Goal: Information Seeking & Learning: Learn about a topic

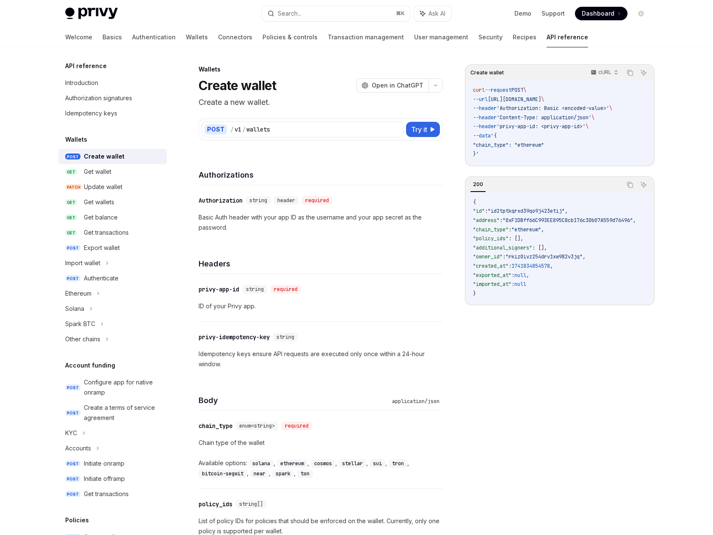
click at [170, 36] on div "Welcome Basics Authentication Wallets Connectors Policies & controls Transactio…" at bounding box center [326, 37] width 523 height 20
click at [132, 35] on link "Authentication" at bounding box center [154, 37] width 44 height 20
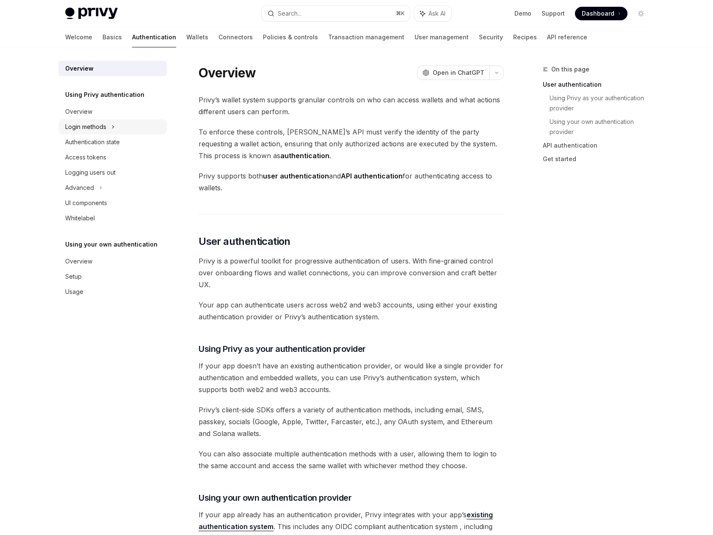
click at [81, 128] on div "Login methods" at bounding box center [85, 127] width 41 height 10
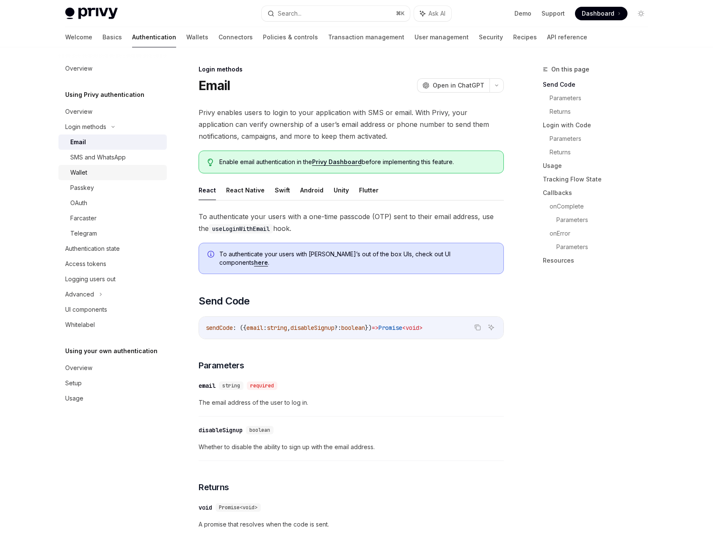
click at [76, 171] on div "Wallet" at bounding box center [78, 173] width 17 height 10
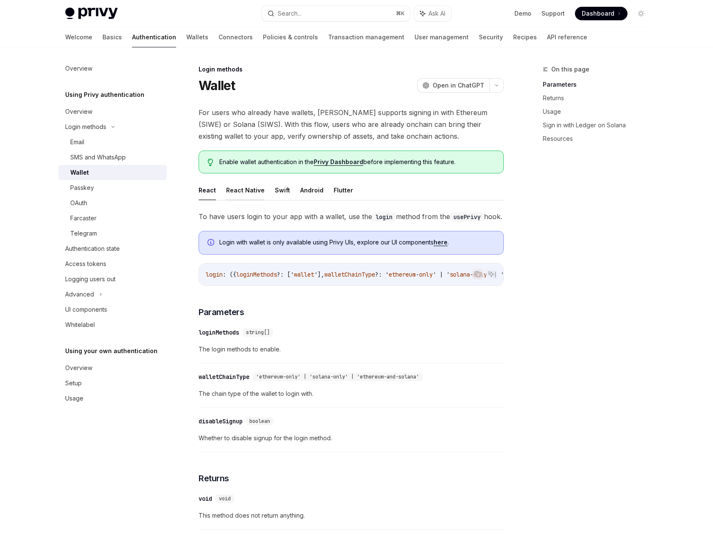
click at [242, 190] on button "React Native" at bounding box center [245, 190] width 39 height 20
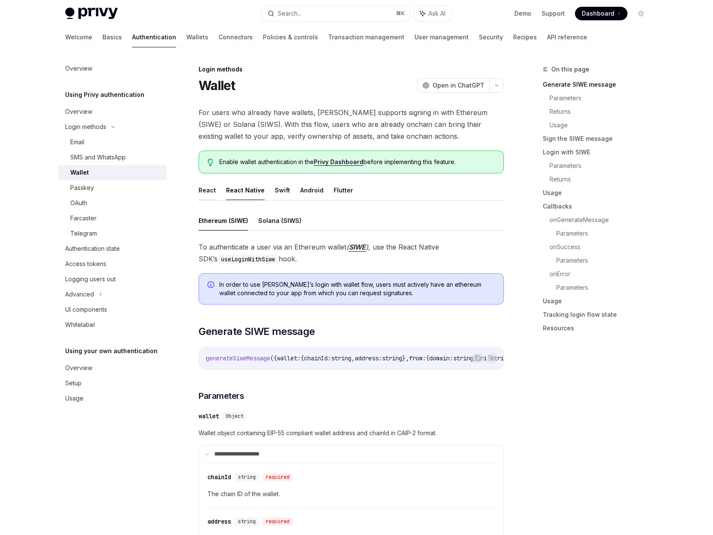
click at [209, 189] on button "React" at bounding box center [206, 190] width 17 height 20
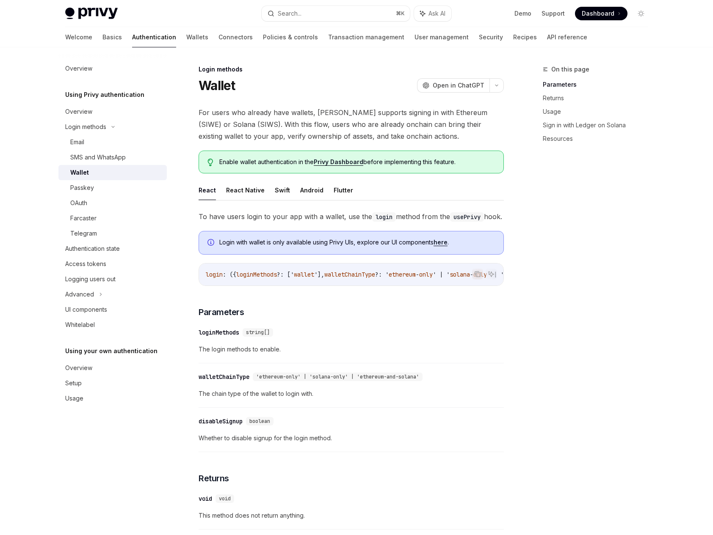
click at [260, 189] on button "React Native" at bounding box center [245, 190] width 39 height 20
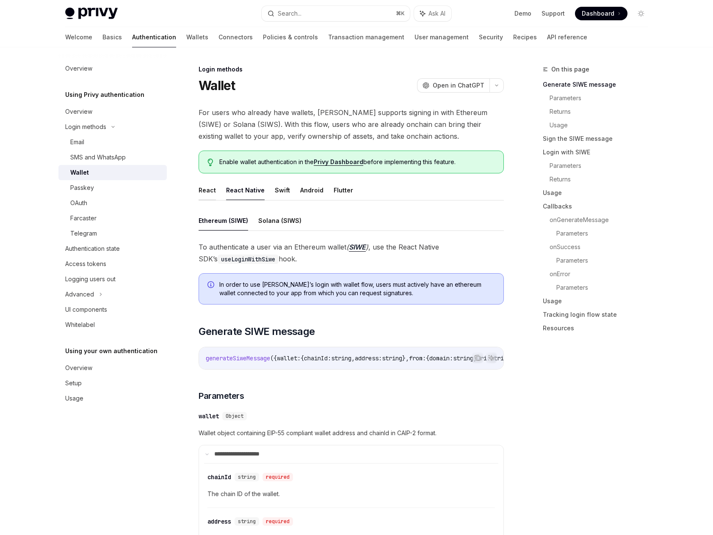
click at [213, 191] on button "React" at bounding box center [206, 190] width 17 height 20
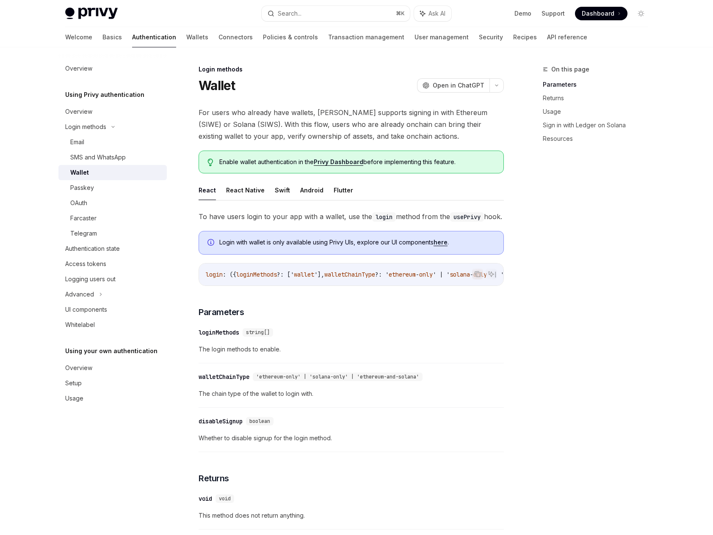
click at [173, 257] on div "Overview Using Privy authentication Overview Login methods Email SMS and WhatsA…" at bounding box center [119, 291] width 122 height 488
type textarea "*"
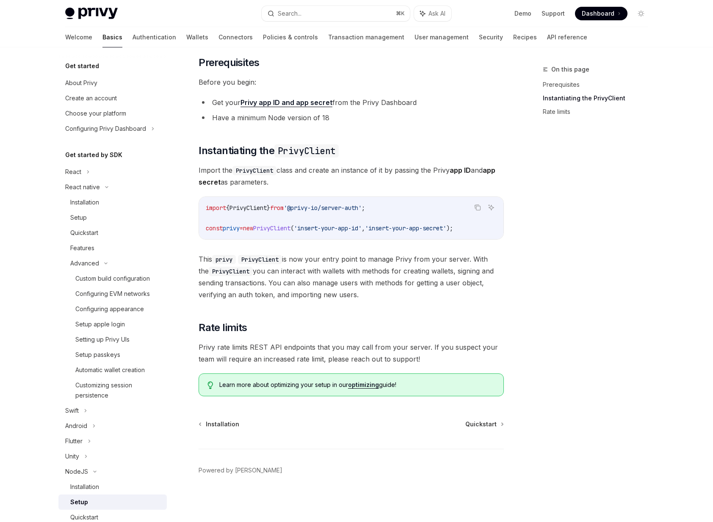
scroll to position [182, 0]
